Goal: Check status: Check status

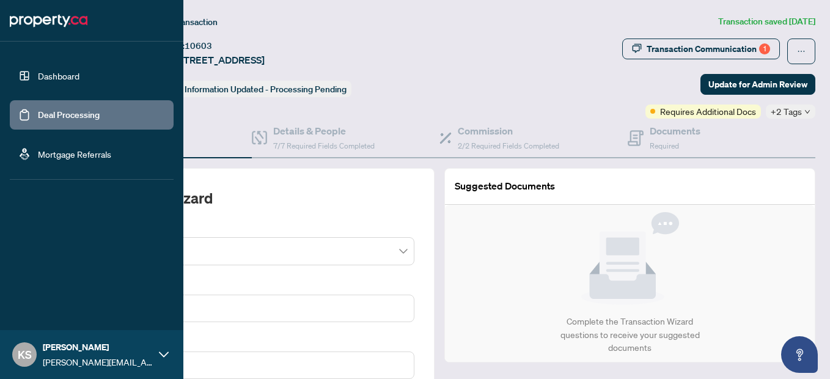
click at [38, 75] on link "Dashboard" at bounding box center [59, 75] width 42 height 11
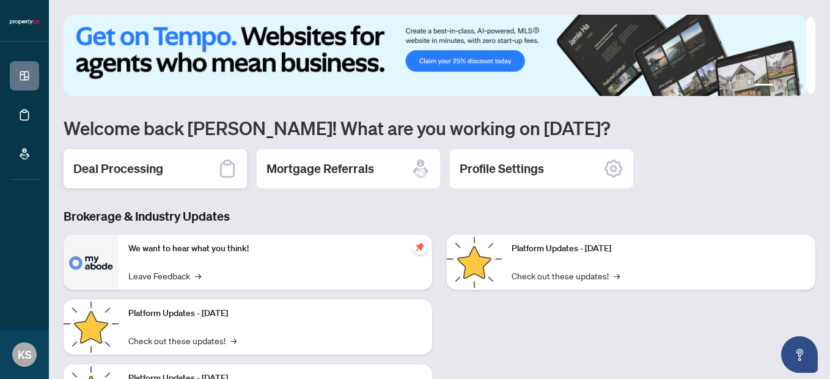
click at [145, 175] on h2 "Deal Processing" at bounding box center [118, 168] width 90 height 17
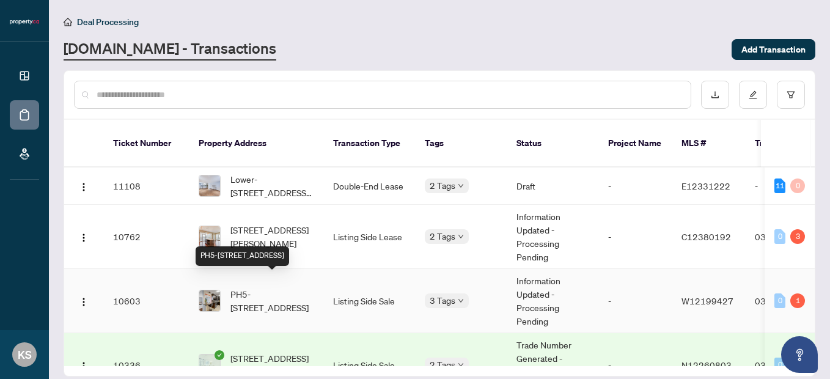
click at [272, 287] on span "PH5-[STREET_ADDRESS]" at bounding box center [271, 300] width 83 height 27
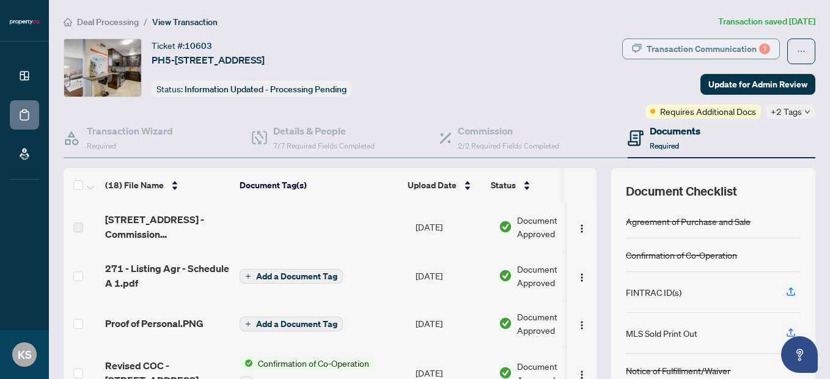
click at [700, 39] on div "Transaction Communication 1" at bounding box center [708, 49] width 123 height 20
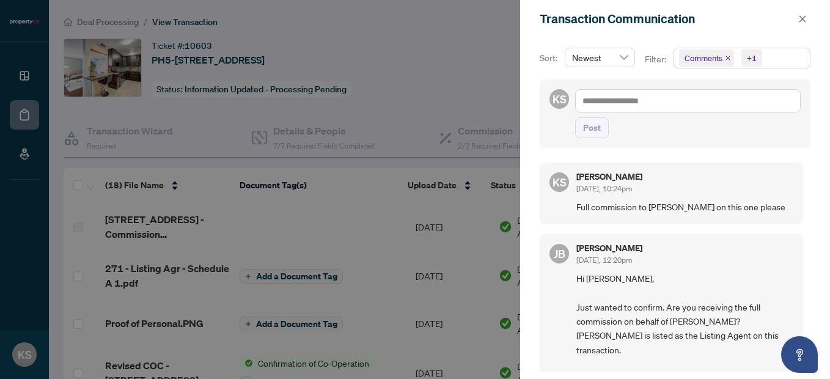
click at [475, 60] on div at bounding box center [415, 189] width 830 height 379
click at [802, 19] on icon "close" at bounding box center [802, 19] width 9 height 9
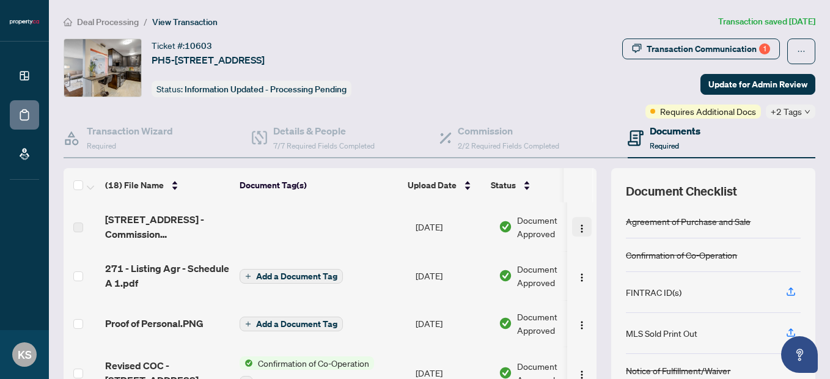
click at [577, 229] on img "button" at bounding box center [582, 229] width 10 height 10
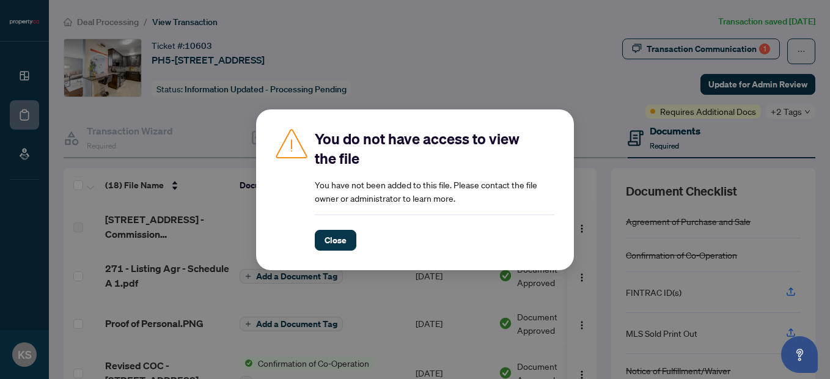
click at [512, 82] on div "You do not have access to view the file You have not been added to this file. P…" at bounding box center [415, 189] width 830 height 379
click at [324, 232] on button "Close" at bounding box center [336, 240] width 42 height 21
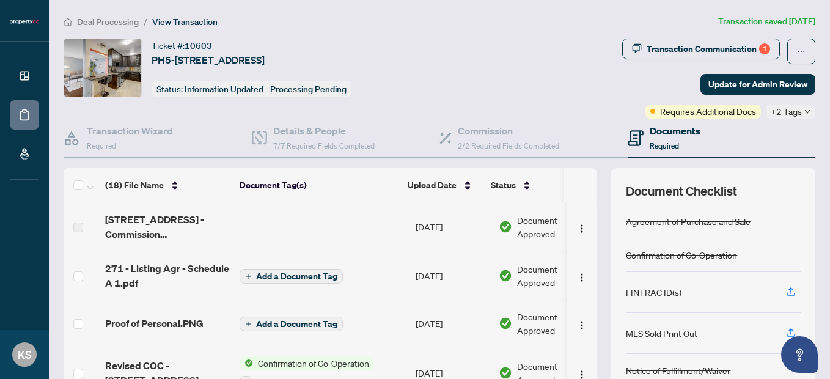
click at [182, 218] on span "[STREET_ADDRESS] - Commission Confirmation.jpg" at bounding box center [167, 226] width 125 height 29
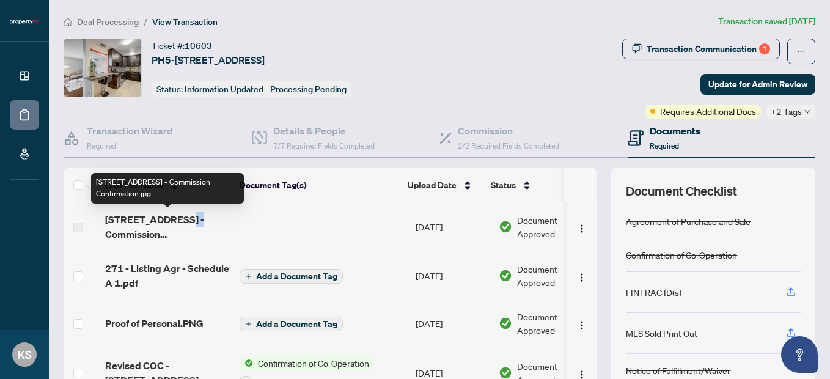
click at [182, 218] on span "[STREET_ADDRESS] - Commission Confirmation.jpg" at bounding box center [167, 226] width 125 height 29
drag, startPoint x: 182, startPoint y: 218, endPoint x: 303, endPoint y: 233, distance: 122.0
click at [303, 233] on td at bounding box center [323, 226] width 176 height 49
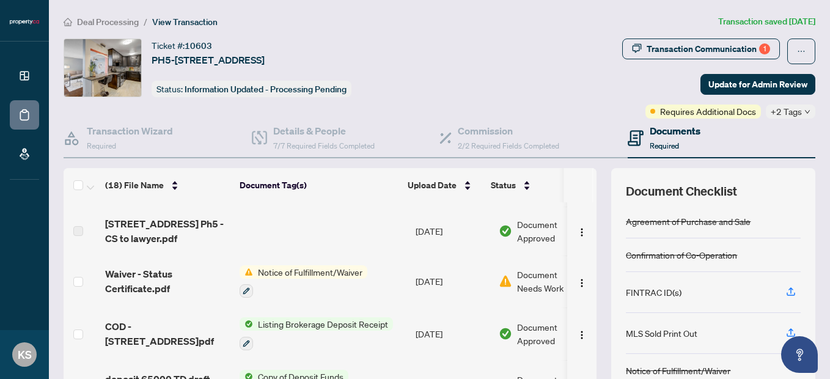
scroll to position [246, 0]
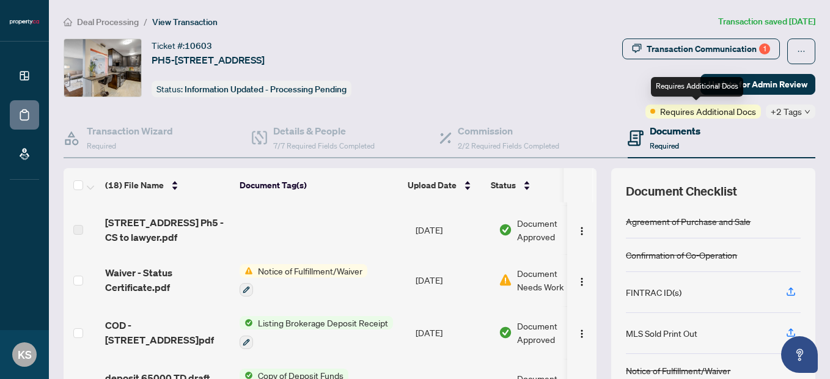
click at [683, 110] on span "Requires Additional Docs" at bounding box center [708, 111] width 96 height 13
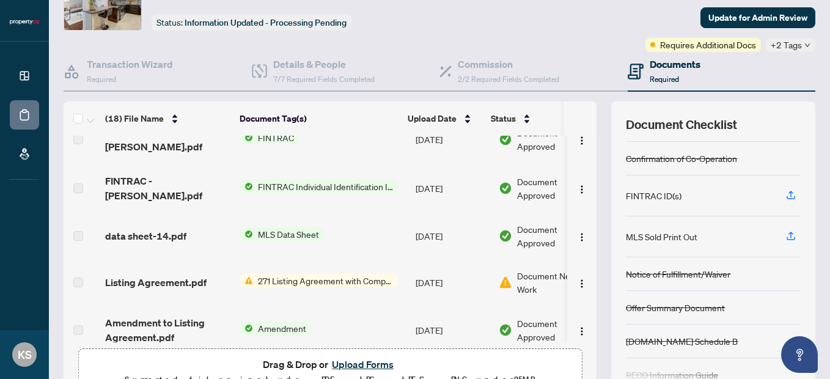
scroll to position [523, 0]
click at [316, 273] on span "271 Listing Agreement with Company Schedule A" at bounding box center [325, 279] width 145 height 13
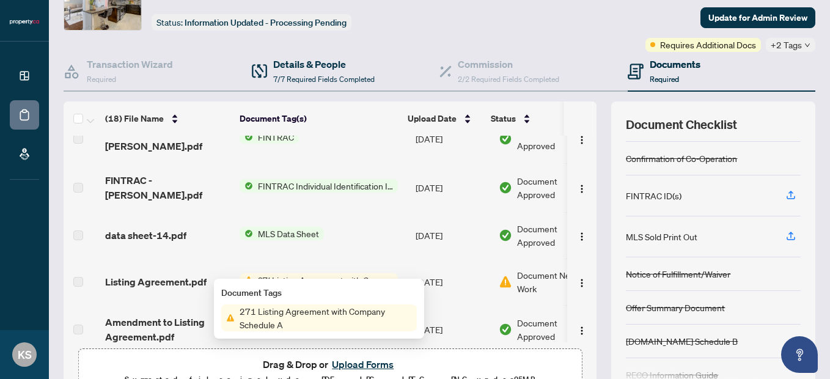
click at [381, 56] on div "Details & People 7/7 Required Fields Completed" at bounding box center [346, 72] width 188 height 40
